Goal: Transaction & Acquisition: Subscribe to service/newsletter

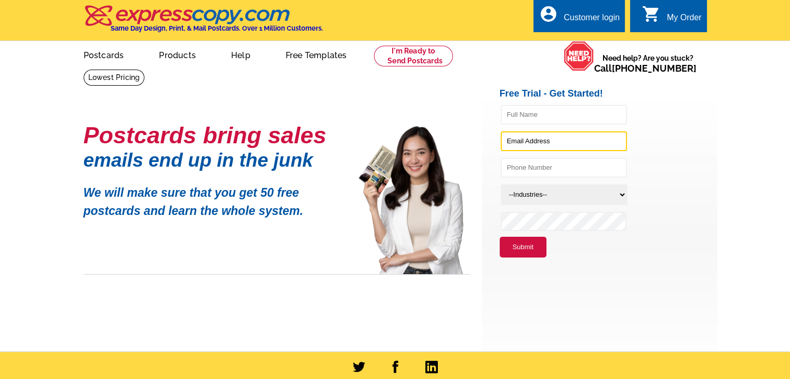
type input "[EMAIL_ADDRESS][DOMAIN_NAME]"
click at [572, 22] on div "Customer login" at bounding box center [591, 20] width 56 height 15
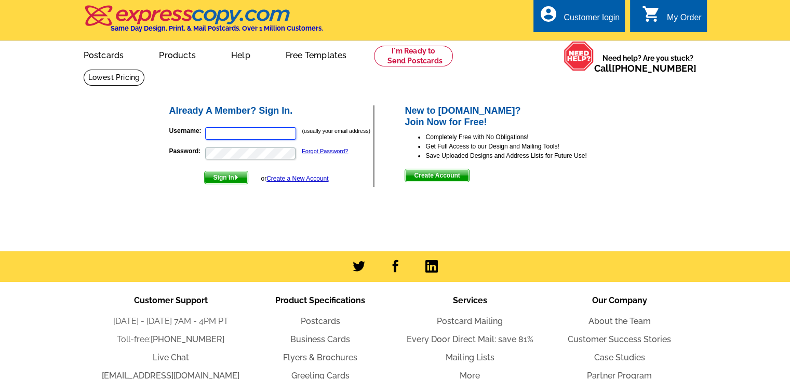
type input "[EMAIL_ADDRESS][DOMAIN_NAME]"
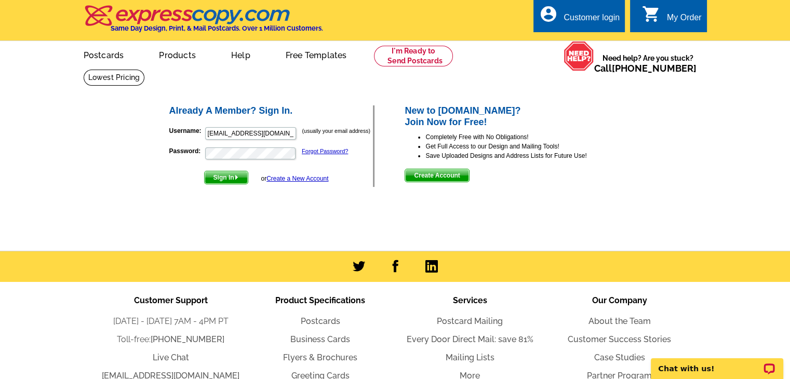
click at [234, 177] on span "Sign In" at bounding box center [226, 177] width 43 height 12
